Goal: Information Seeking & Learning: Learn about a topic

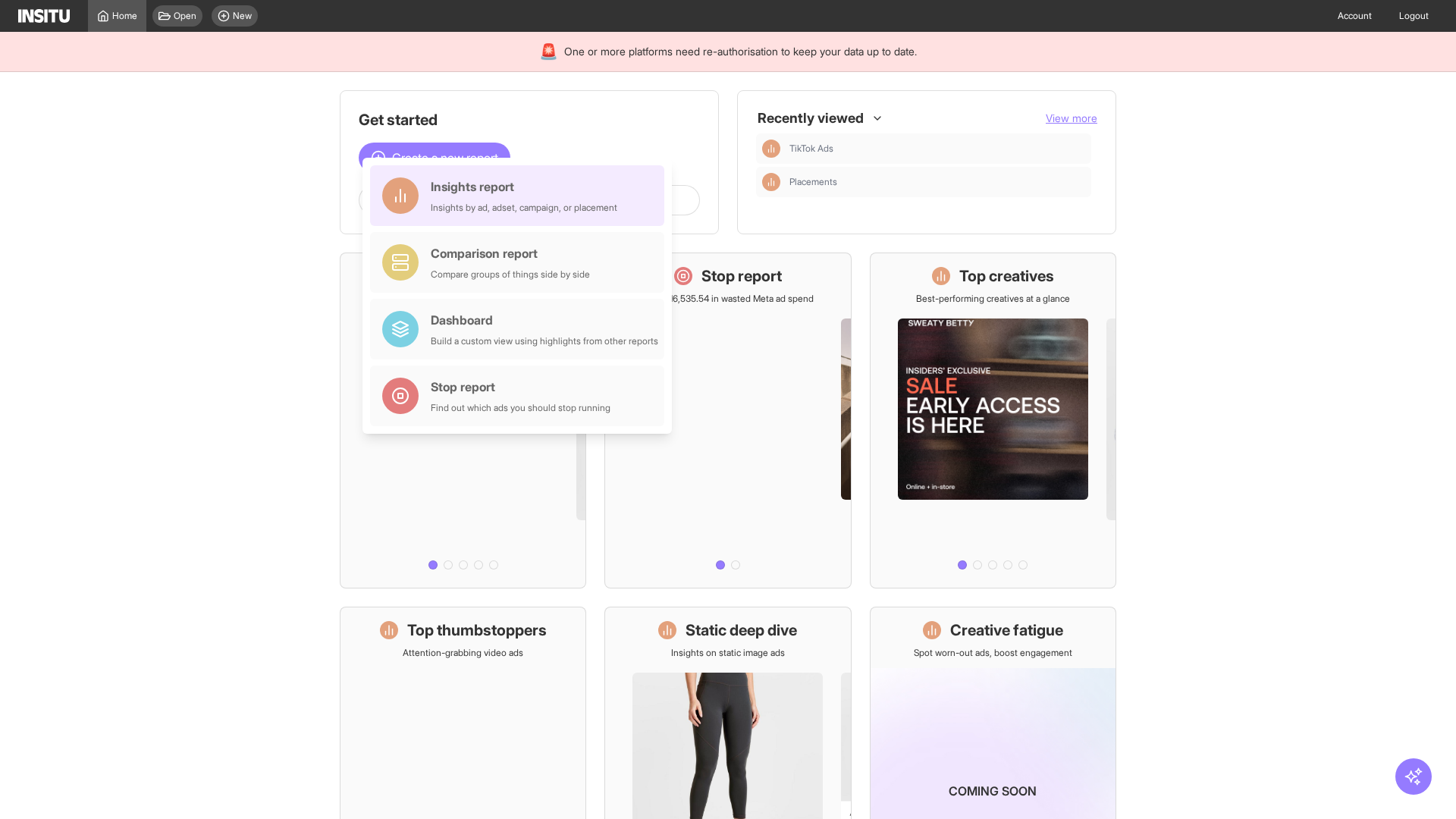
click at [521, 196] on div "Insights report Insights by ad, adset, campaign, or placement" at bounding box center [524, 196] width 186 height 36
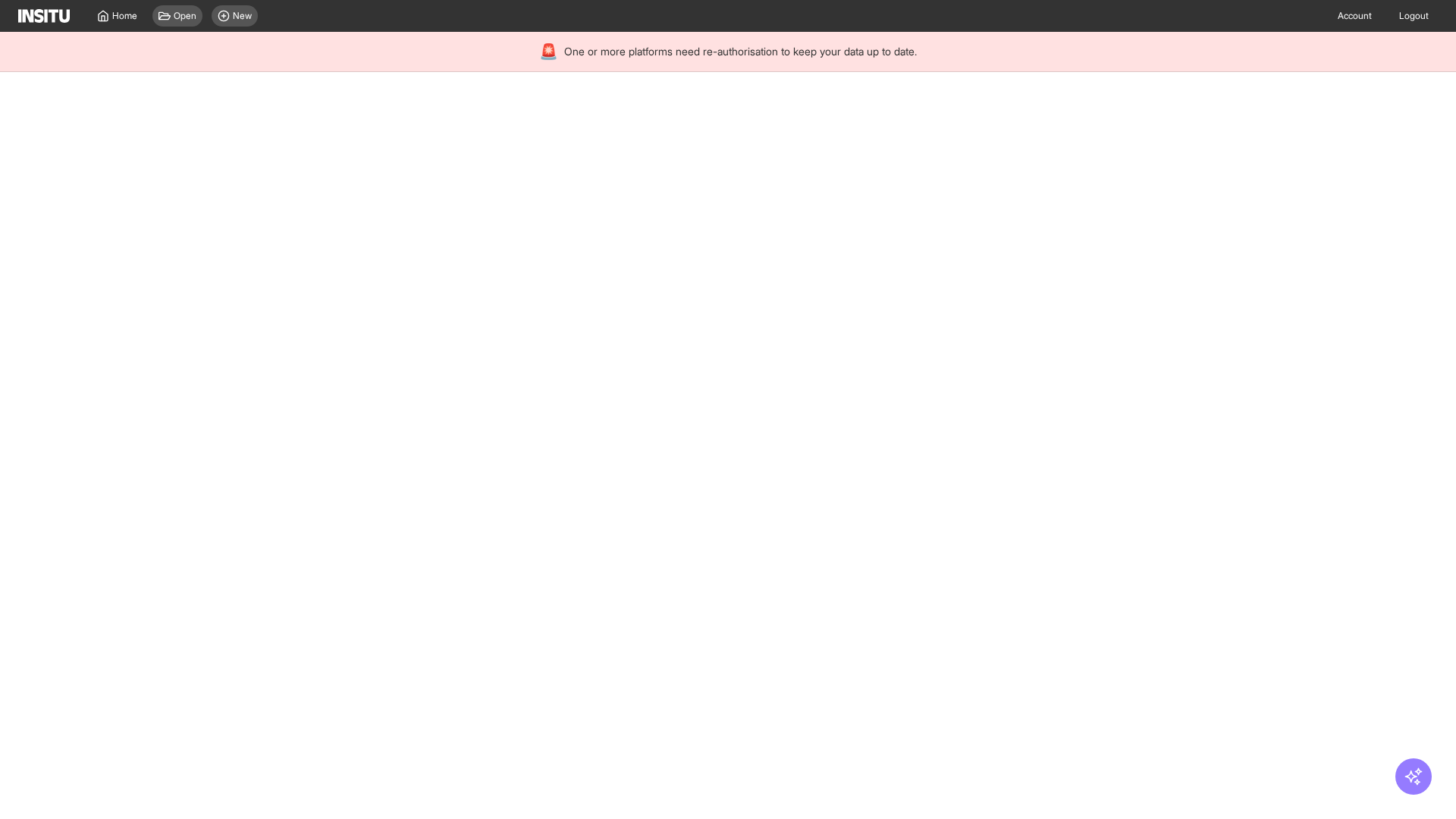
select select "**"
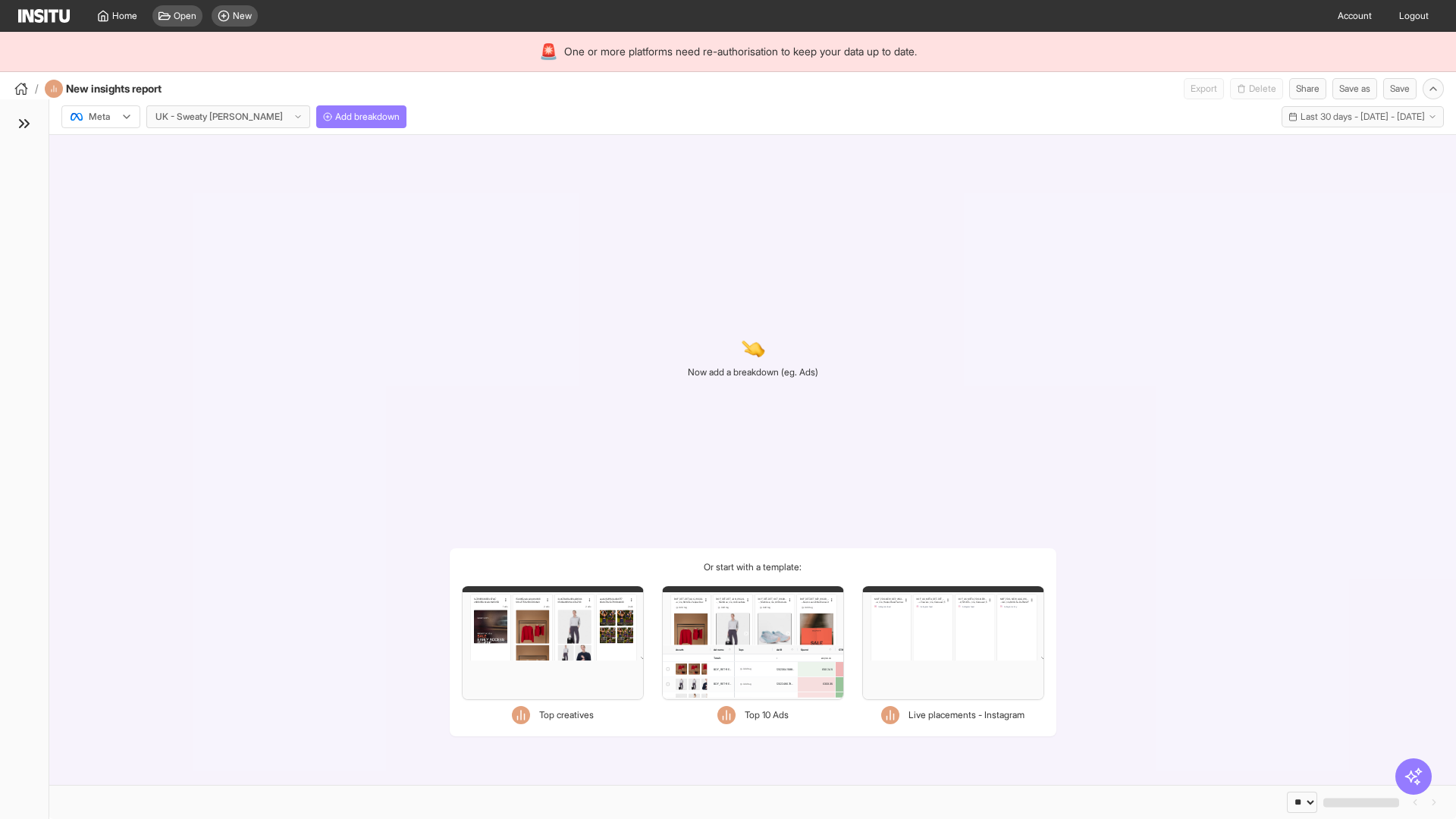
click at [101, 117] on div at bounding box center [90, 117] width 42 height 16
click at [100, 149] on span "Meta" at bounding box center [100, 149] width 21 height 14
click at [335, 117] on span "Add breakdown" at bounding box center [367, 117] width 65 height 12
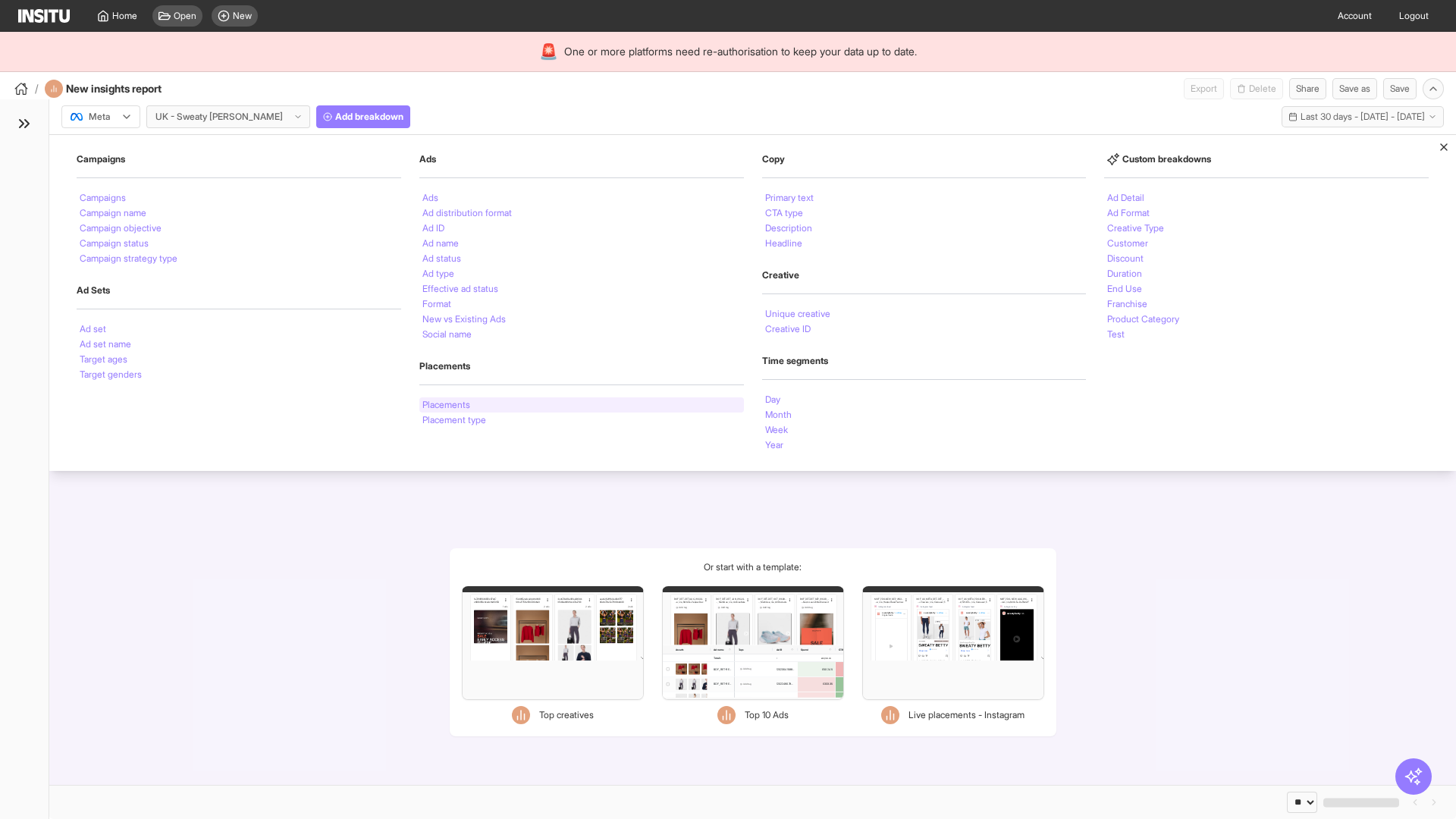
click at [447, 405] on li "Placements" at bounding box center [445, 405] width 47 height 9
